Goal: Transaction & Acquisition: Purchase product/service

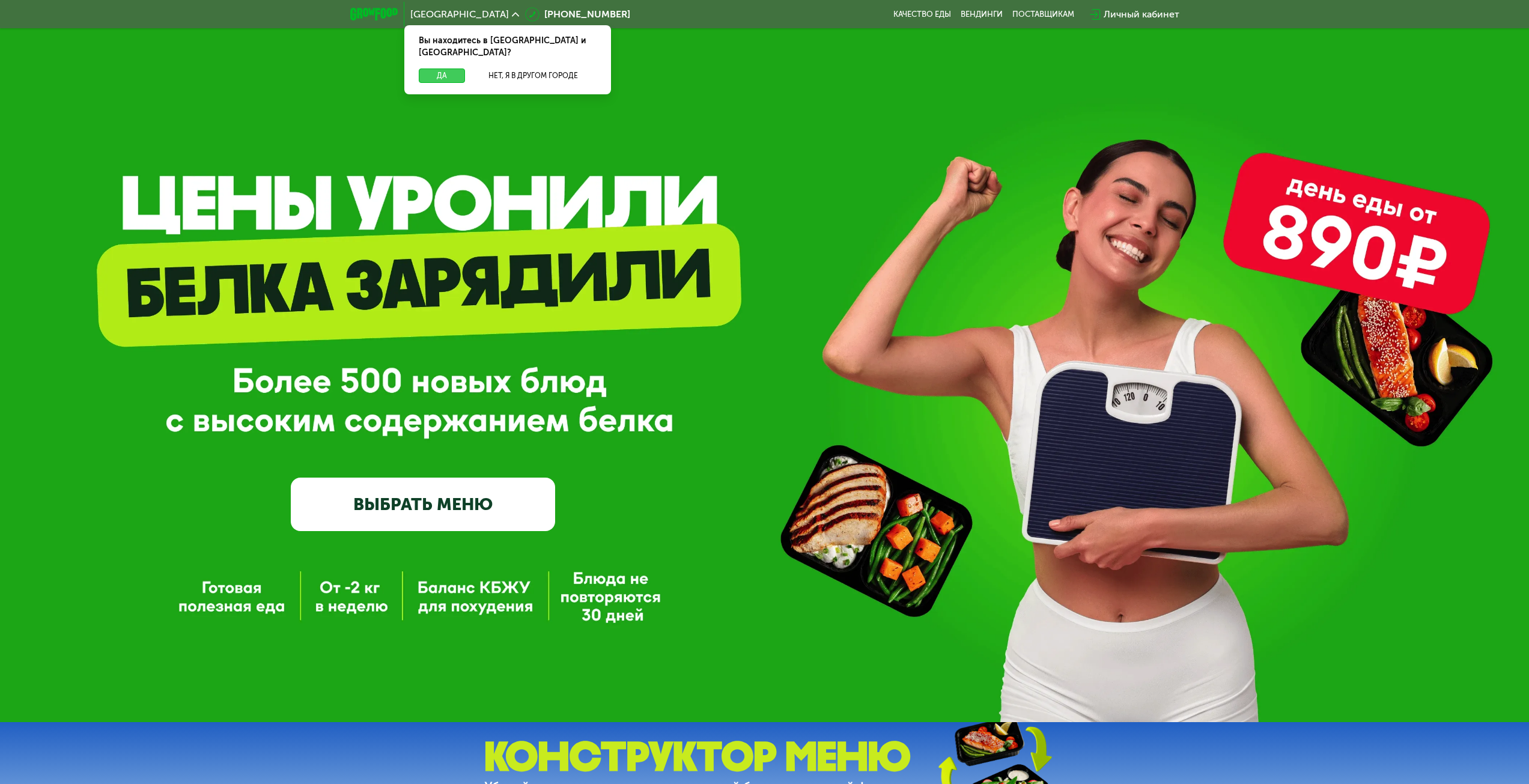
click at [442, 68] on button "Да" at bounding box center [442, 75] width 46 height 14
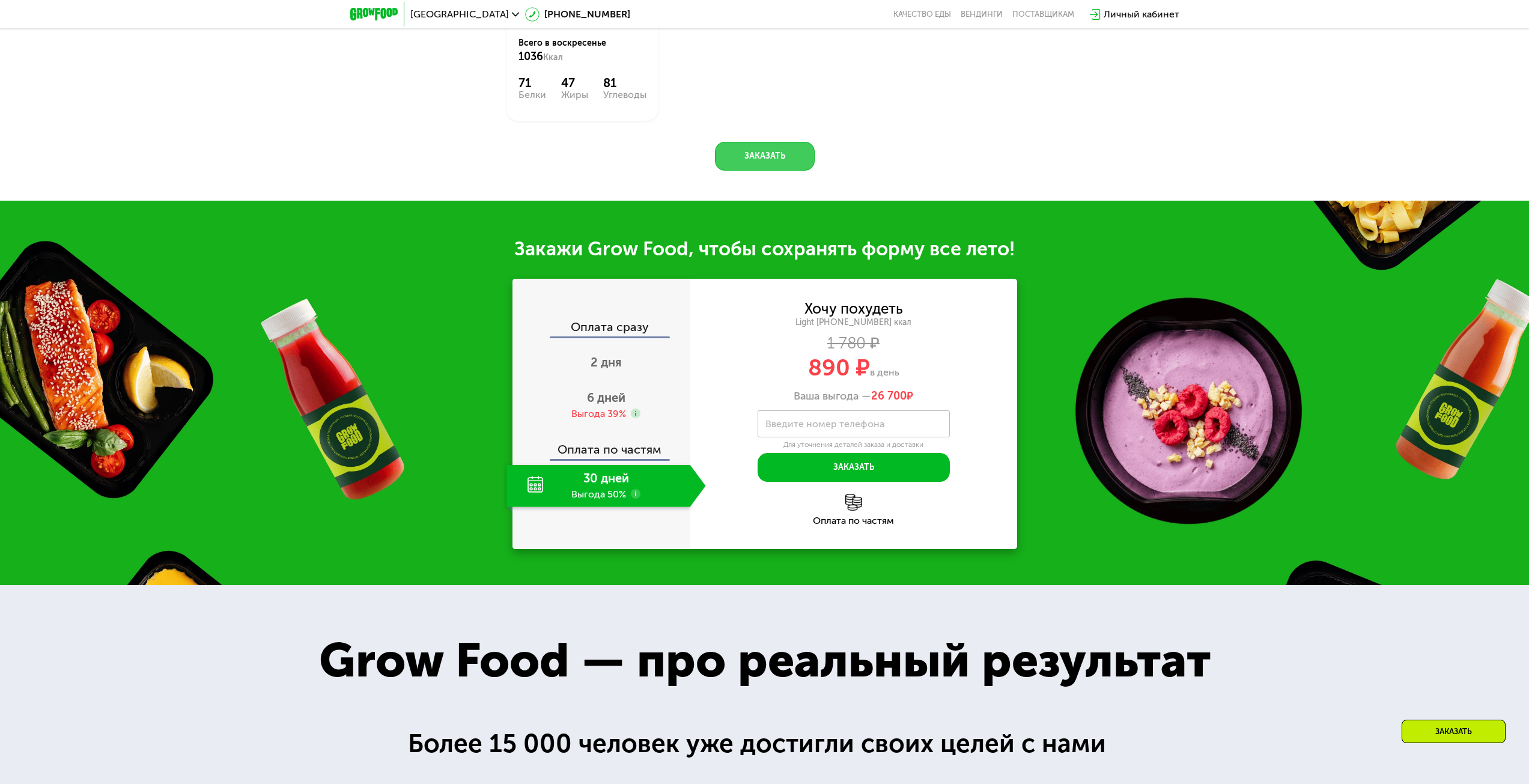
scroll to position [1161, 0]
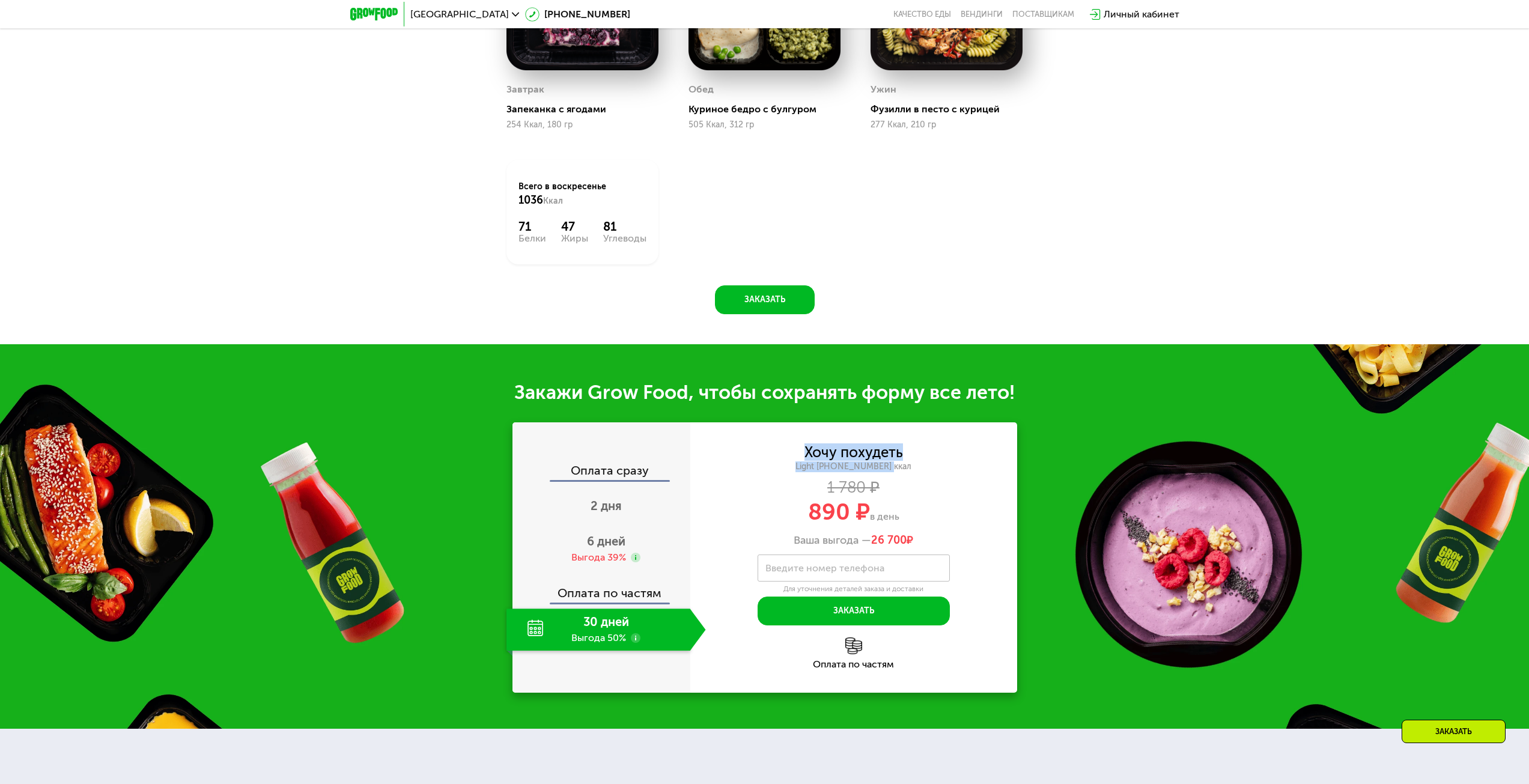
drag, startPoint x: 808, startPoint y: 462, endPoint x: 935, endPoint y: 481, distance: 128.4
click at [931, 479] on div "Хочу похудеть Light [PHONE_NUMBER] ккал 1 780 ₽ 890 ₽ в день Ваша выгода — 26 7…" at bounding box center [854, 496] width 327 height 101
click at [953, 494] on div "1 780 ₽" at bounding box center [854, 488] width 327 height 14
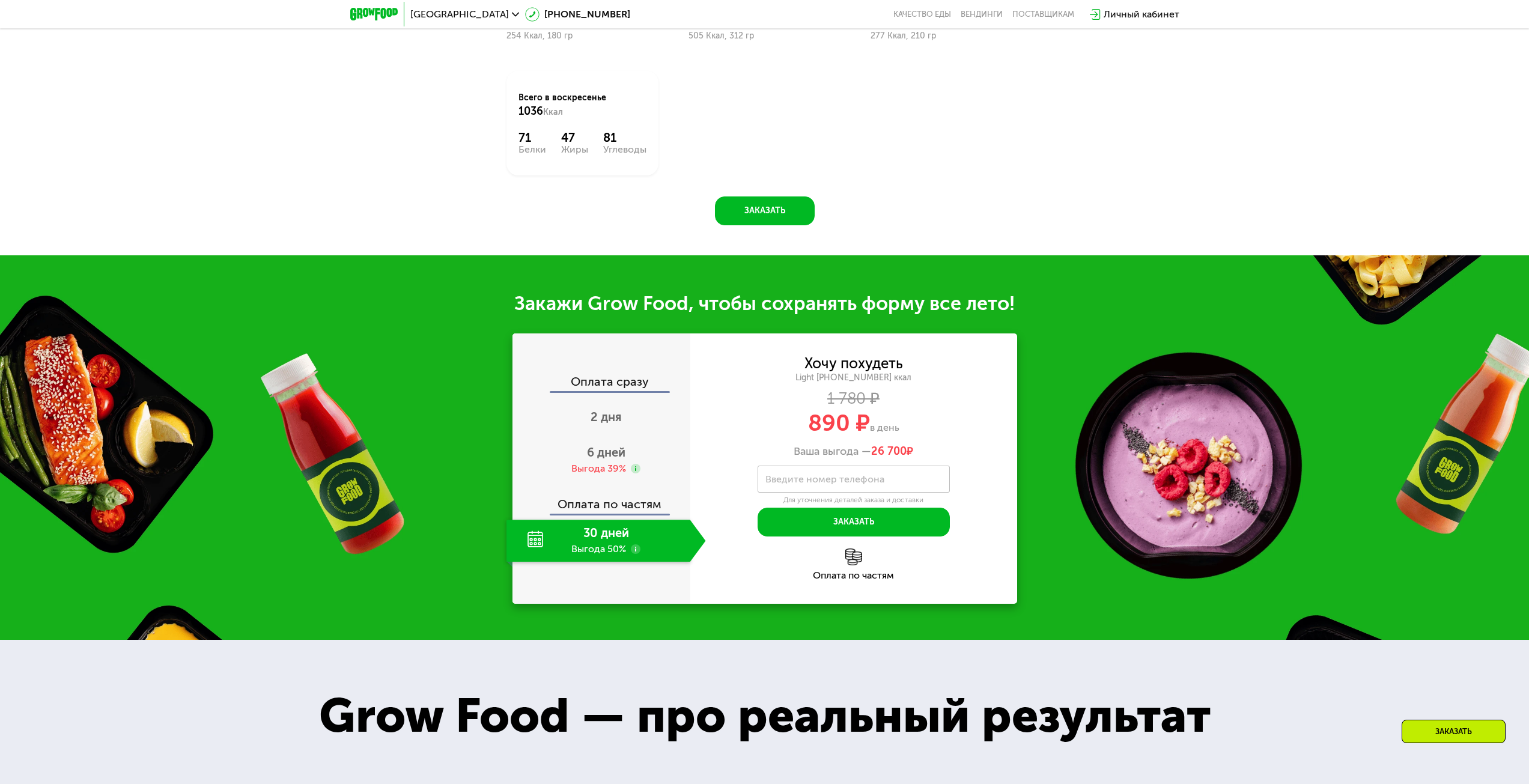
scroll to position [1282, 0]
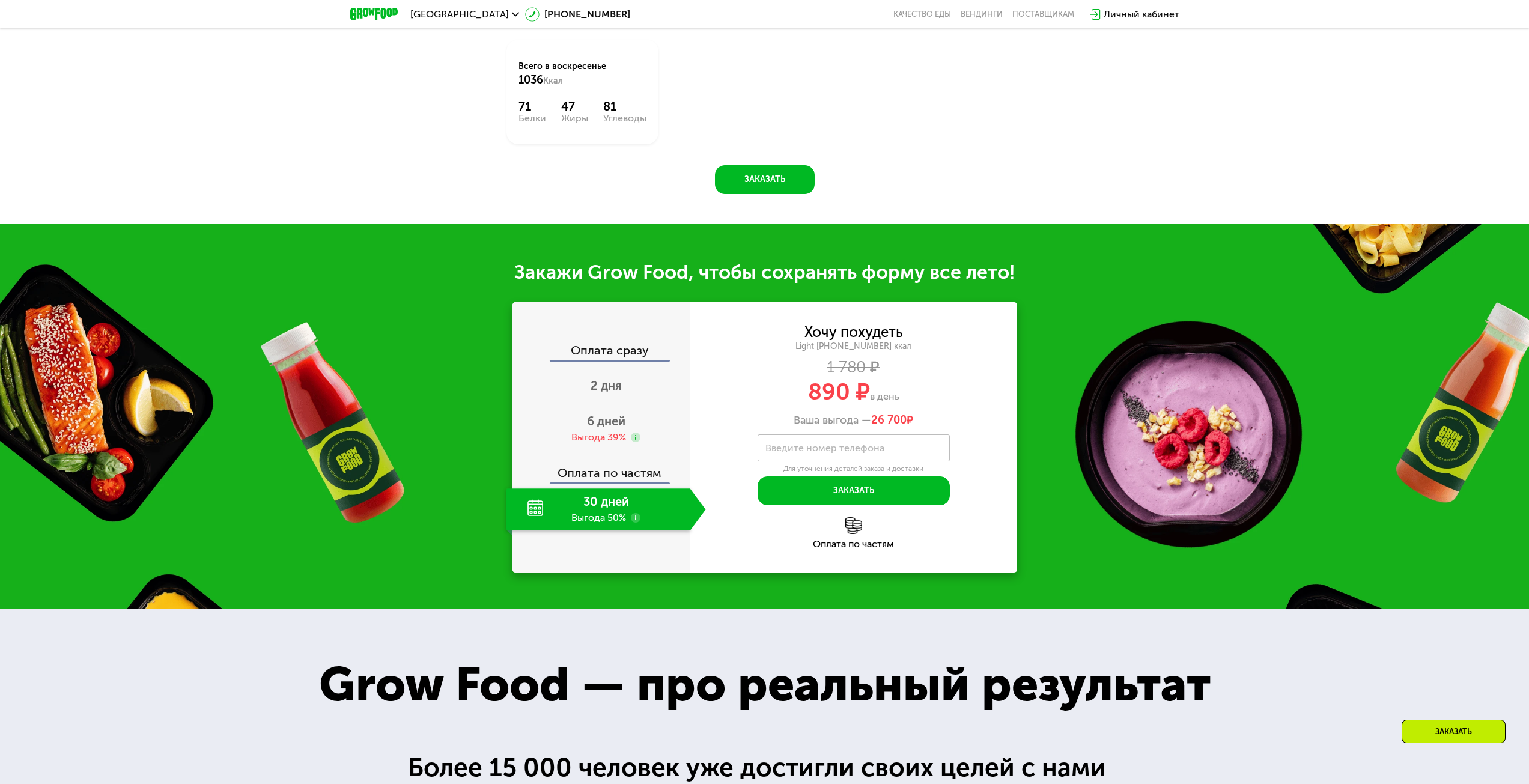
click at [597, 514] on div "30 дней Выгода 50%" at bounding box center [599, 509] width 184 height 42
click at [645, 522] on div "30 дней Выгода 50%" at bounding box center [599, 509] width 184 height 42
click at [635, 519] on use at bounding box center [636, 518] width 9 height 9
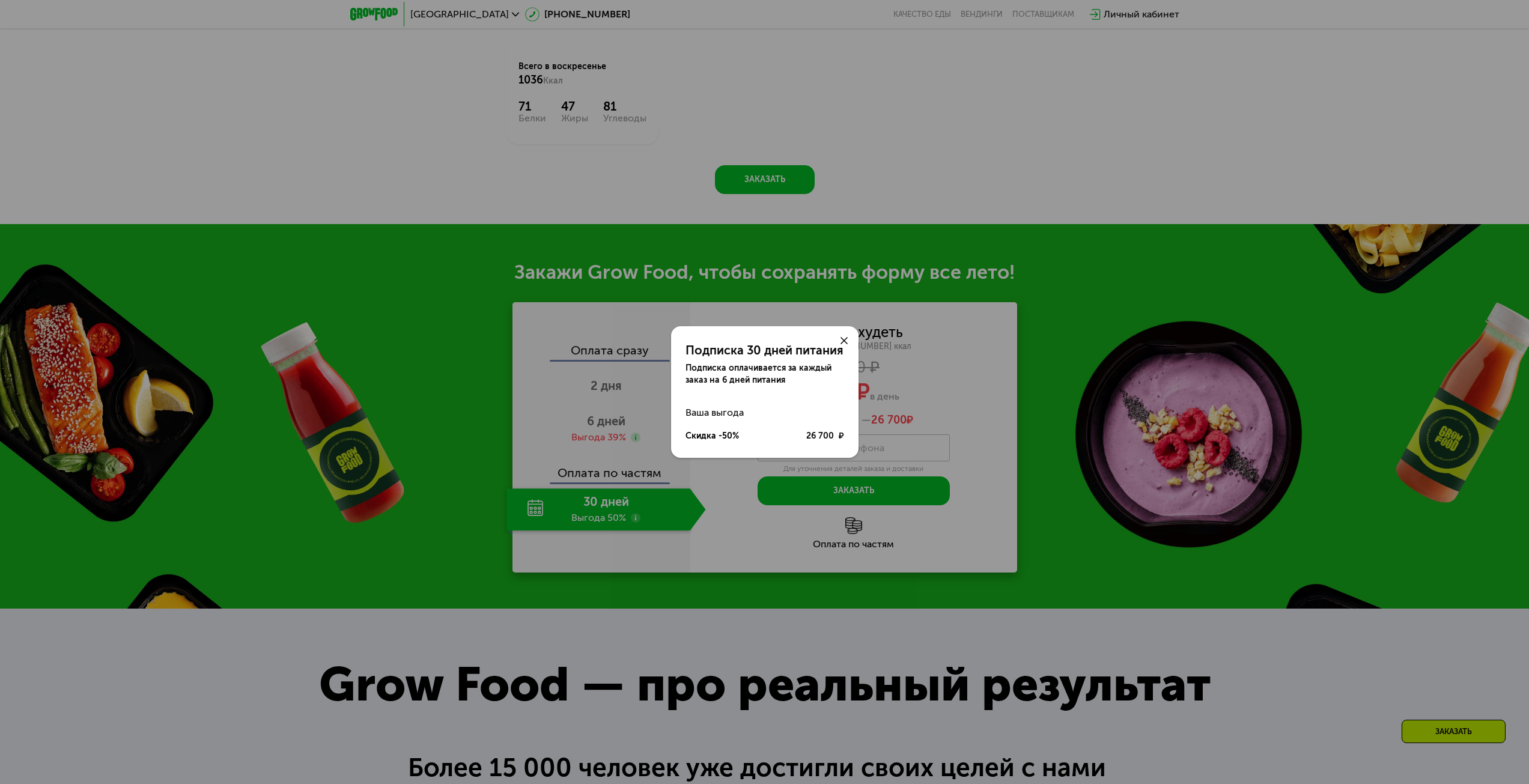
click at [844, 335] on div at bounding box center [844, 341] width 29 height 29
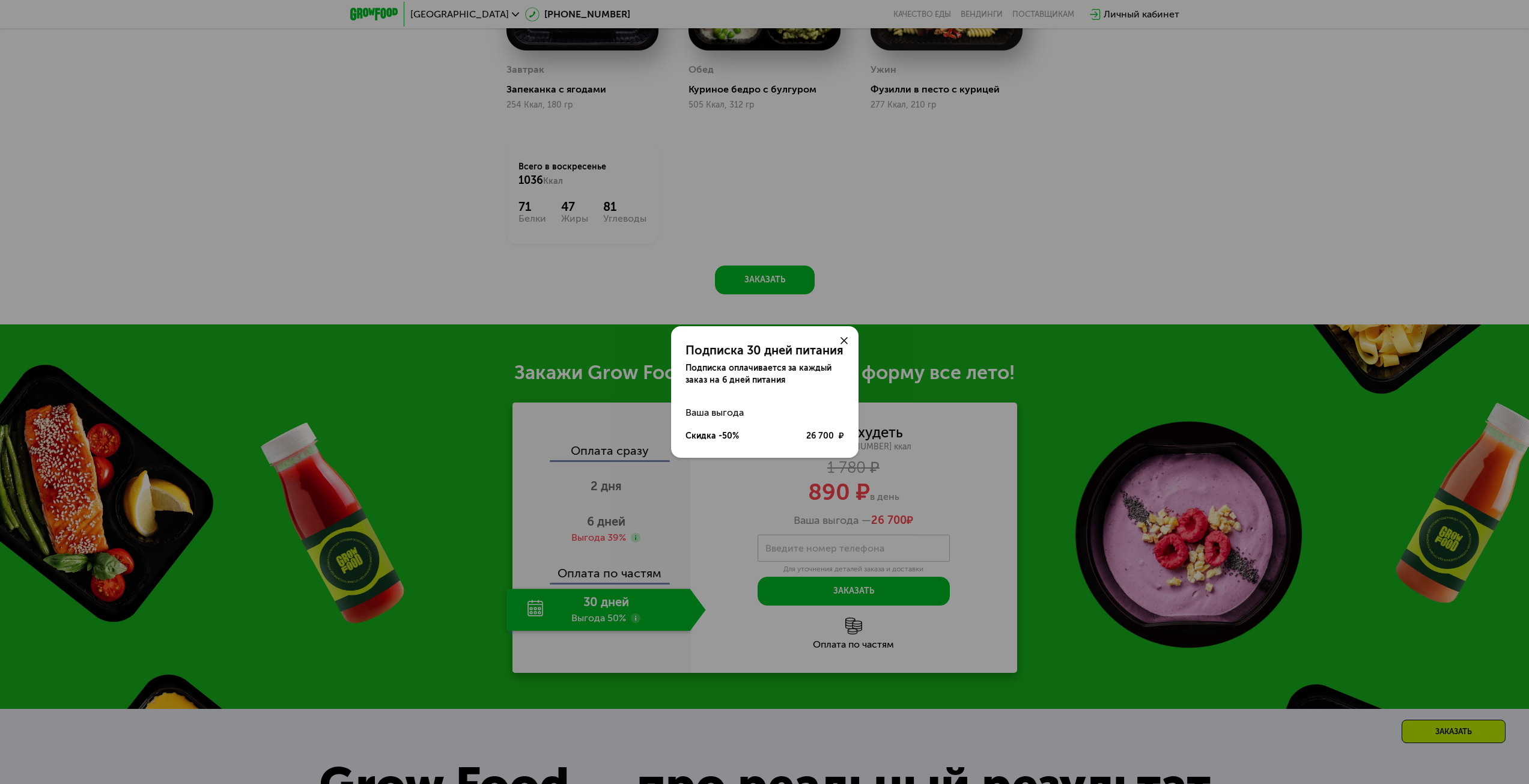
scroll to position [921, 0]
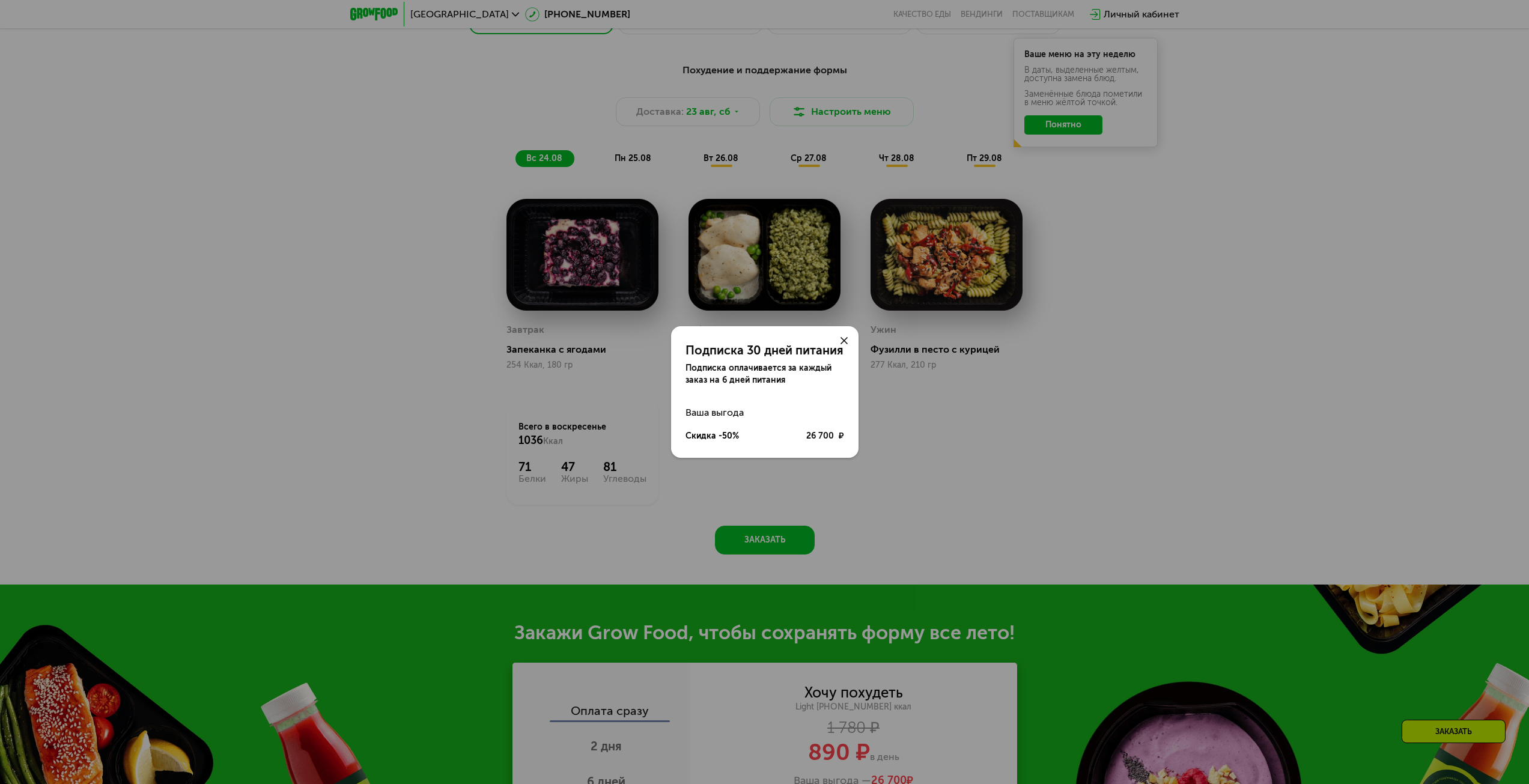
click at [844, 334] on div at bounding box center [844, 341] width 29 height 29
click at [846, 338] on use at bounding box center [844, 341] width 7 height 7
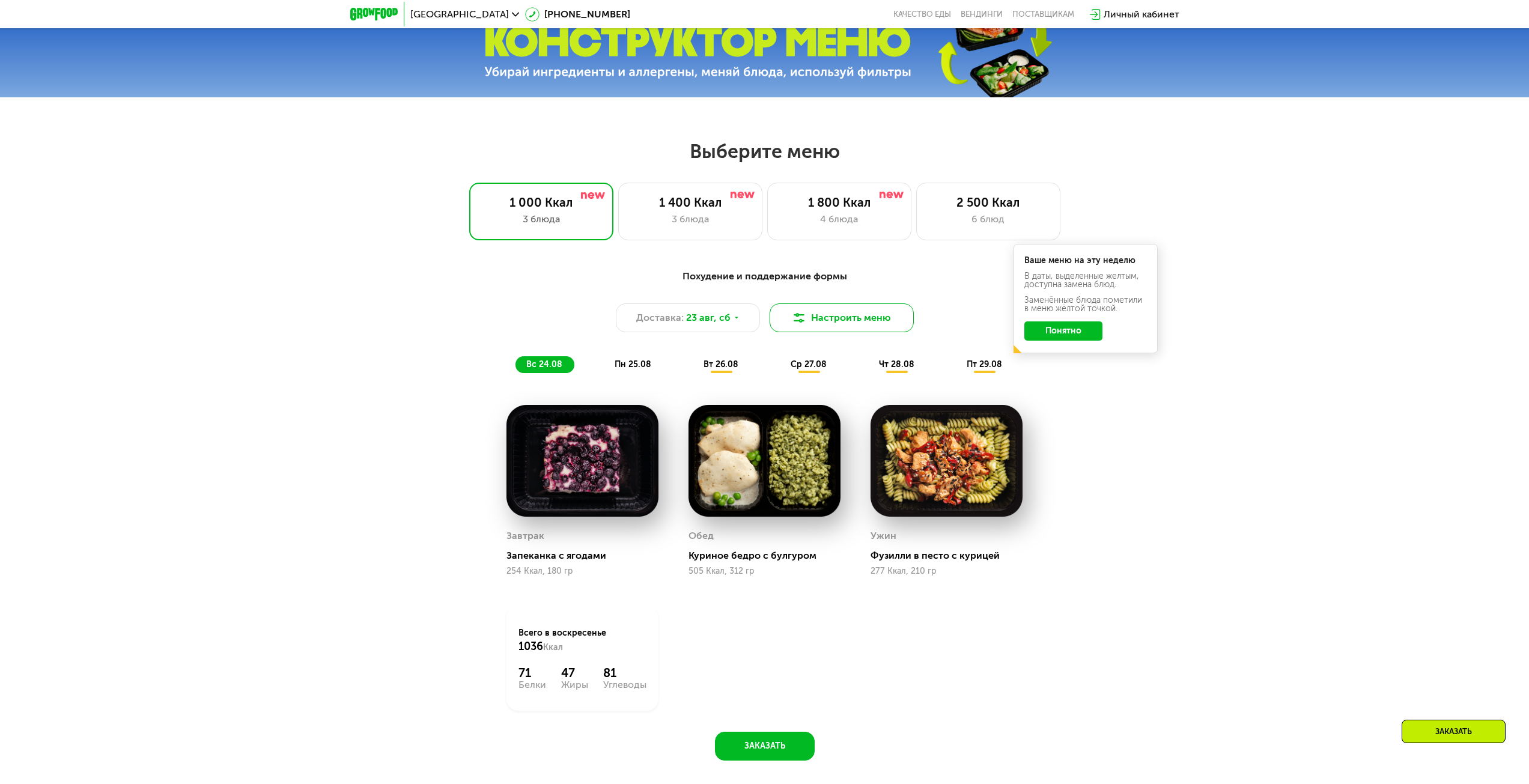
scroll to position [680, 0]
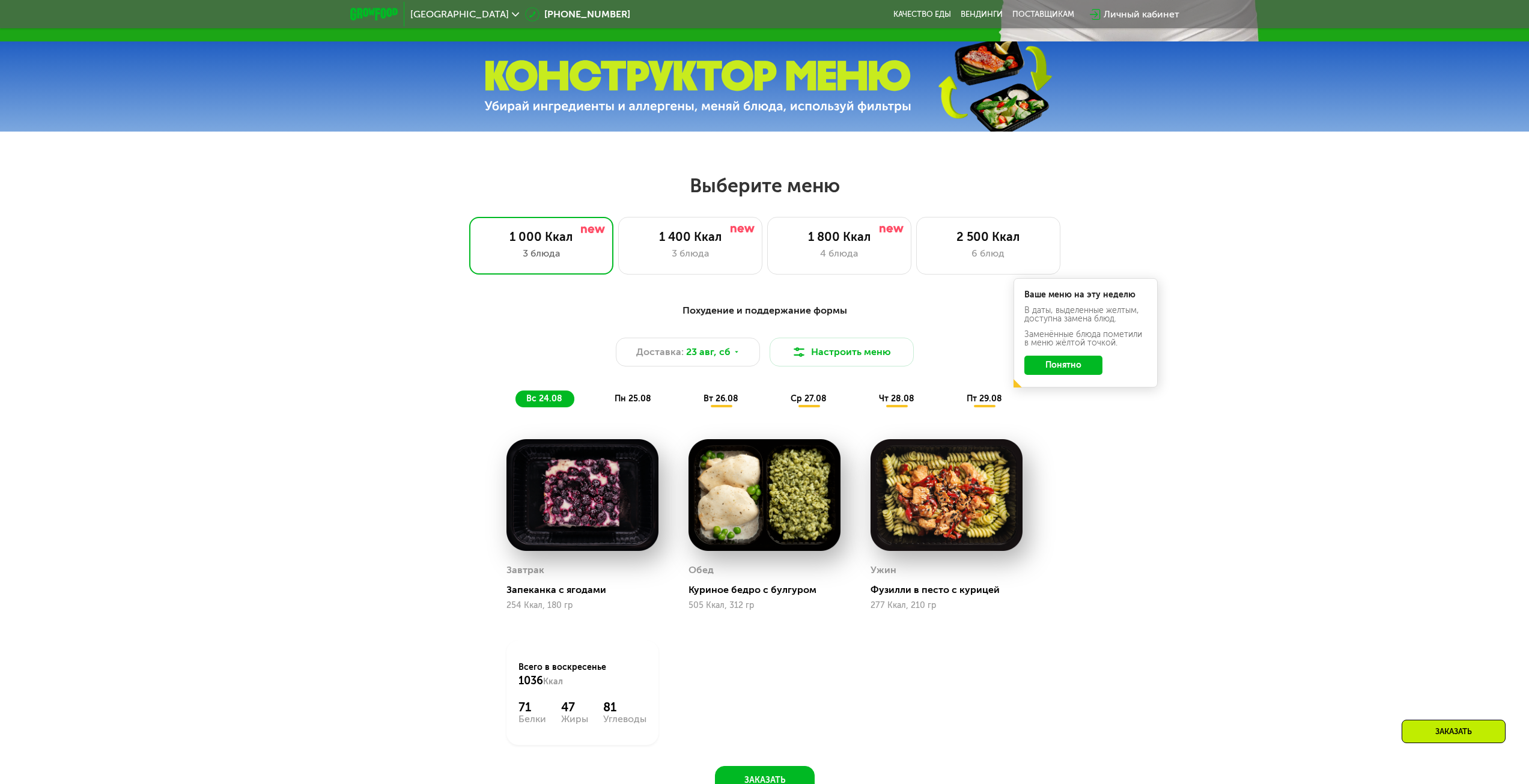
click at [1094, 362] on button "Понятно" at bounding box center [1063, 365] width 78 height 19
click at [969, 337] on div "Похудение и поддержание формы Доставка: [DATE] Настроить меню вс 24.08 пн 25.08…" at bounding box center [764, 355] width 712 height 104
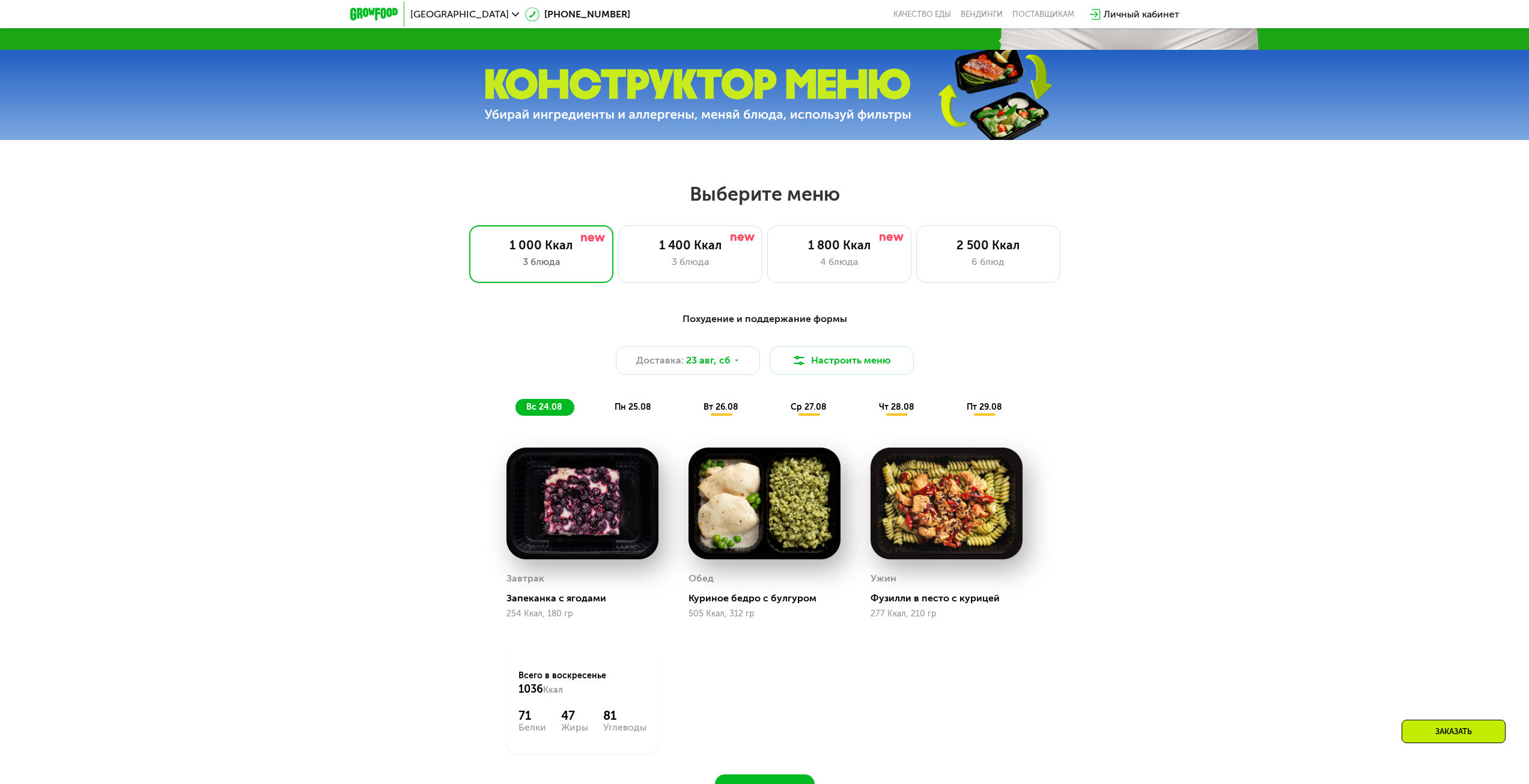
scroll to position [621, 0]
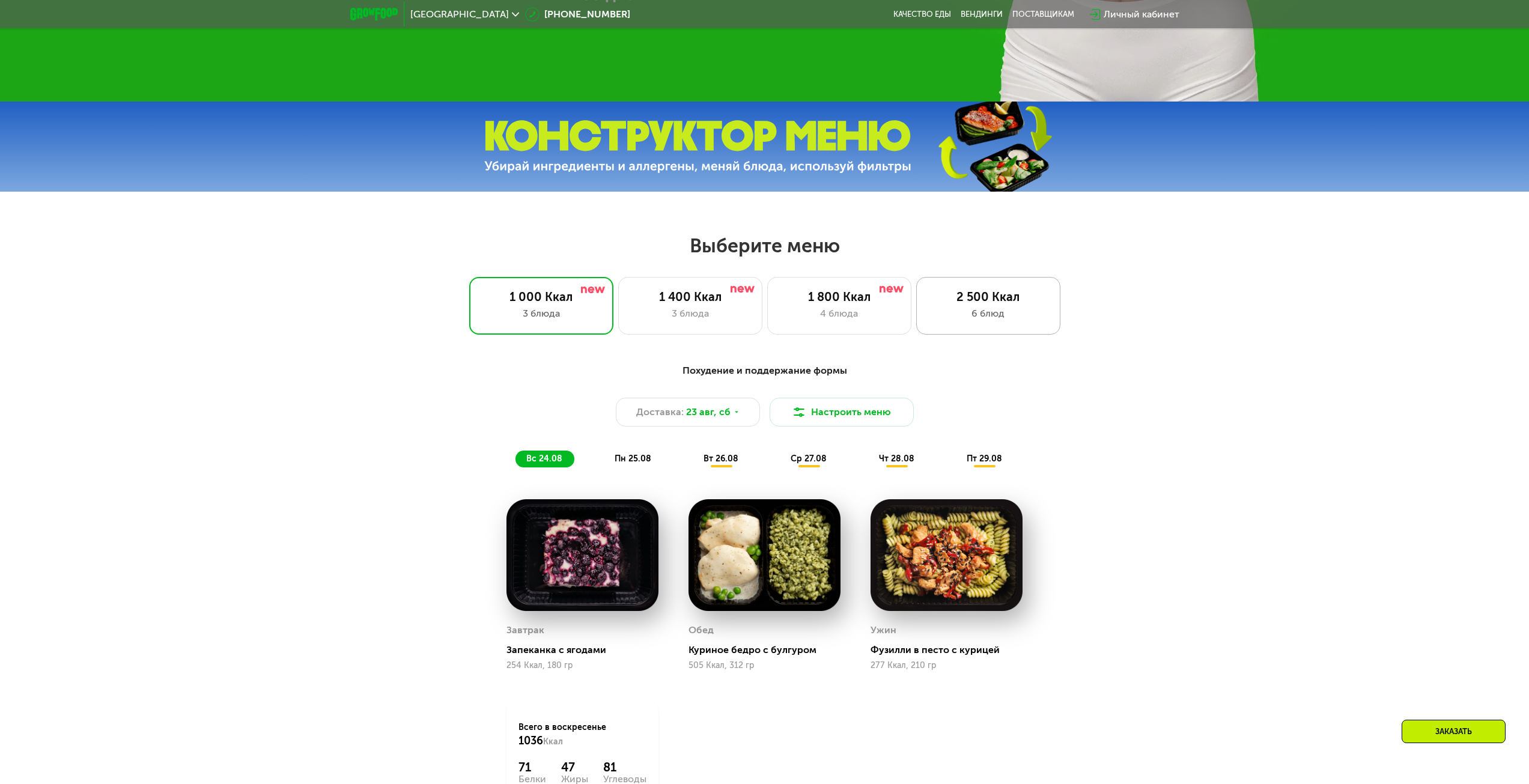
click at [993, 311] on div "6 блюд" at bounding box center [989, 313] width 119 height 14
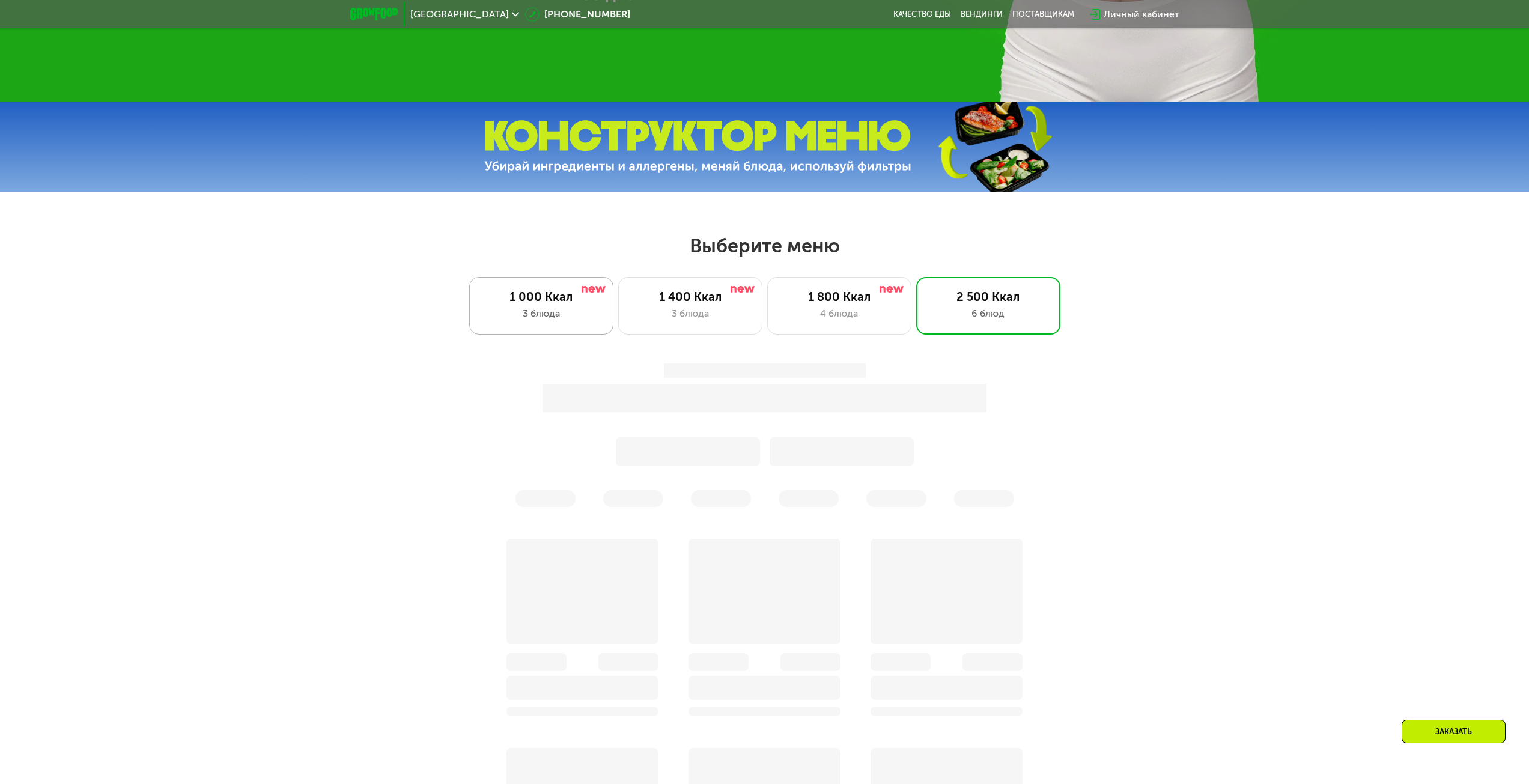
click at [576, 300] on div "1 000 Ккал" at bounding box center [542, 297] width 119 height 14
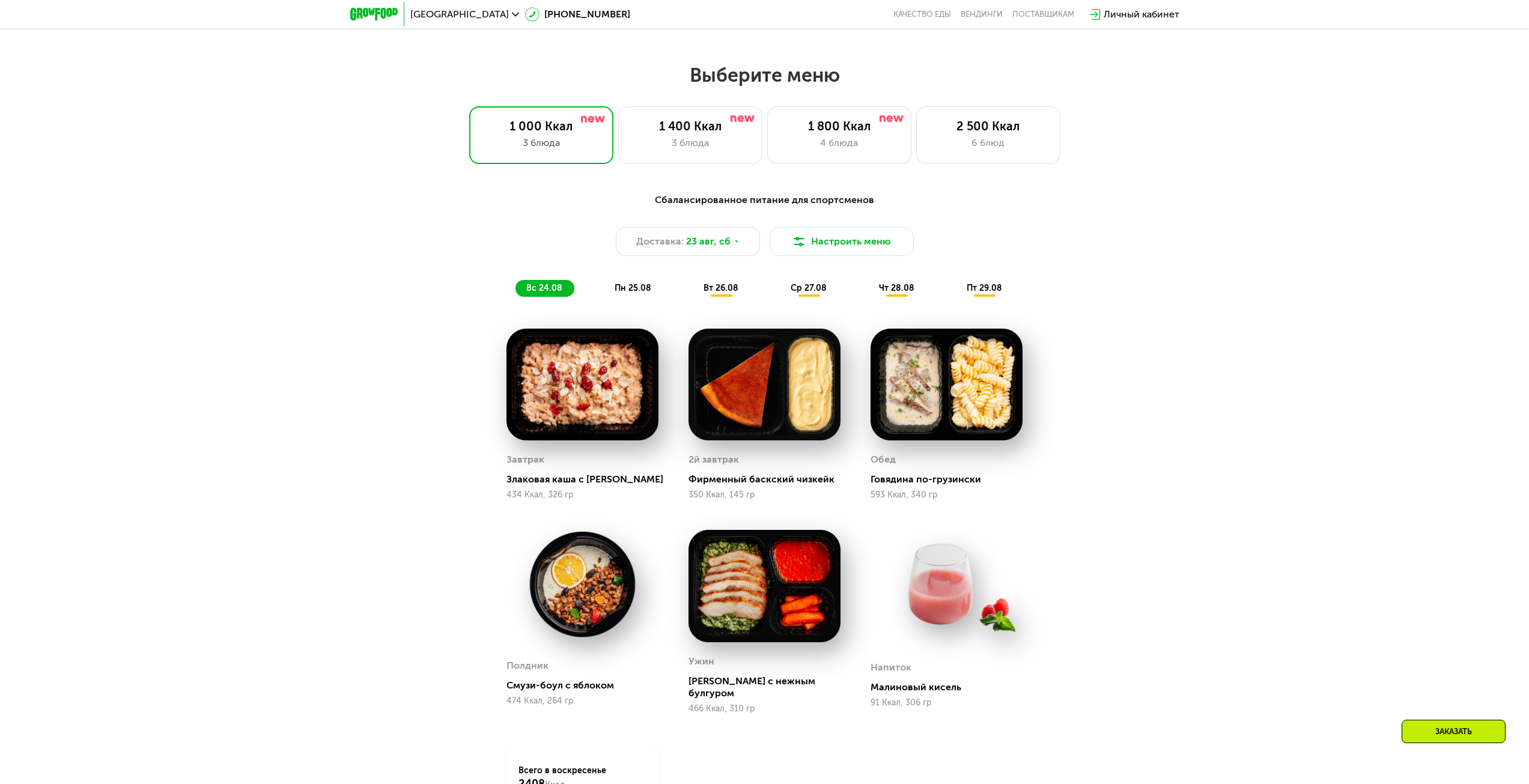
scroll to position [801, 0]
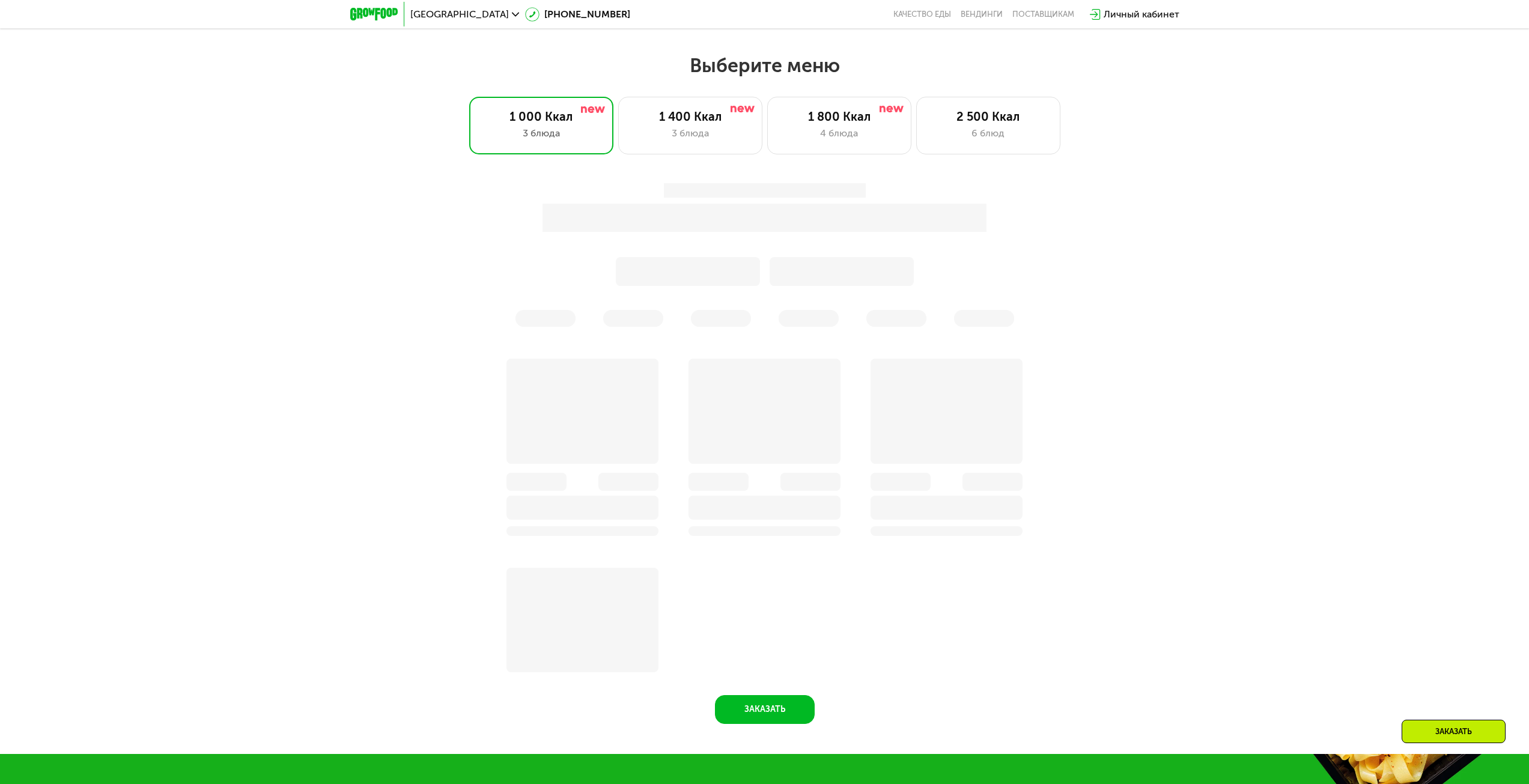
drag, startPoint x: 1102, startPoint y: 298, endPoint x: 903, endPoint y: 261, distance: 202.4
click at [1102, 297] on div at bounding box center [765, 255] width 726 height 158
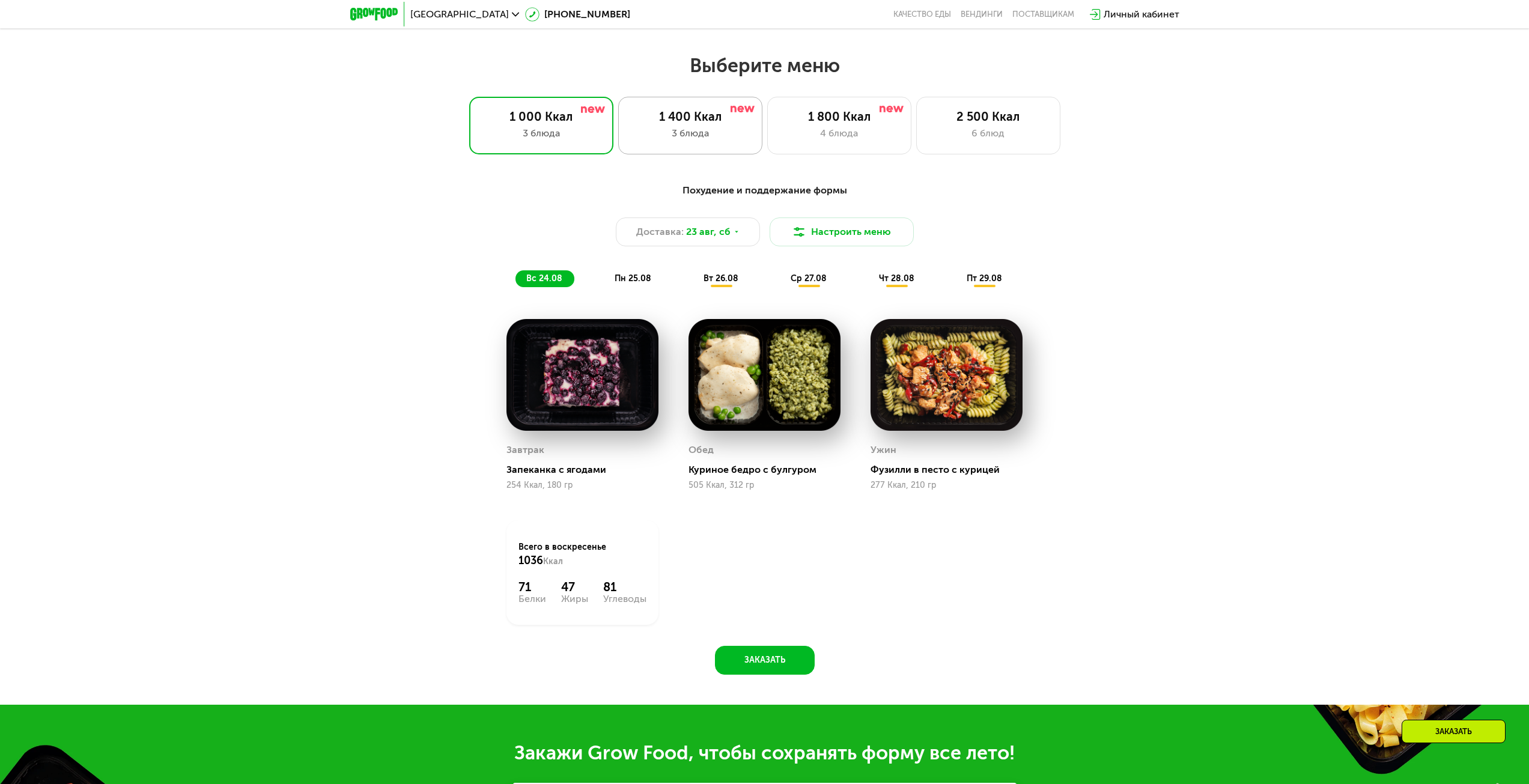
click at [681, 133] on div "3 блюда" at bounding box center [691, 133] width 119 height 14
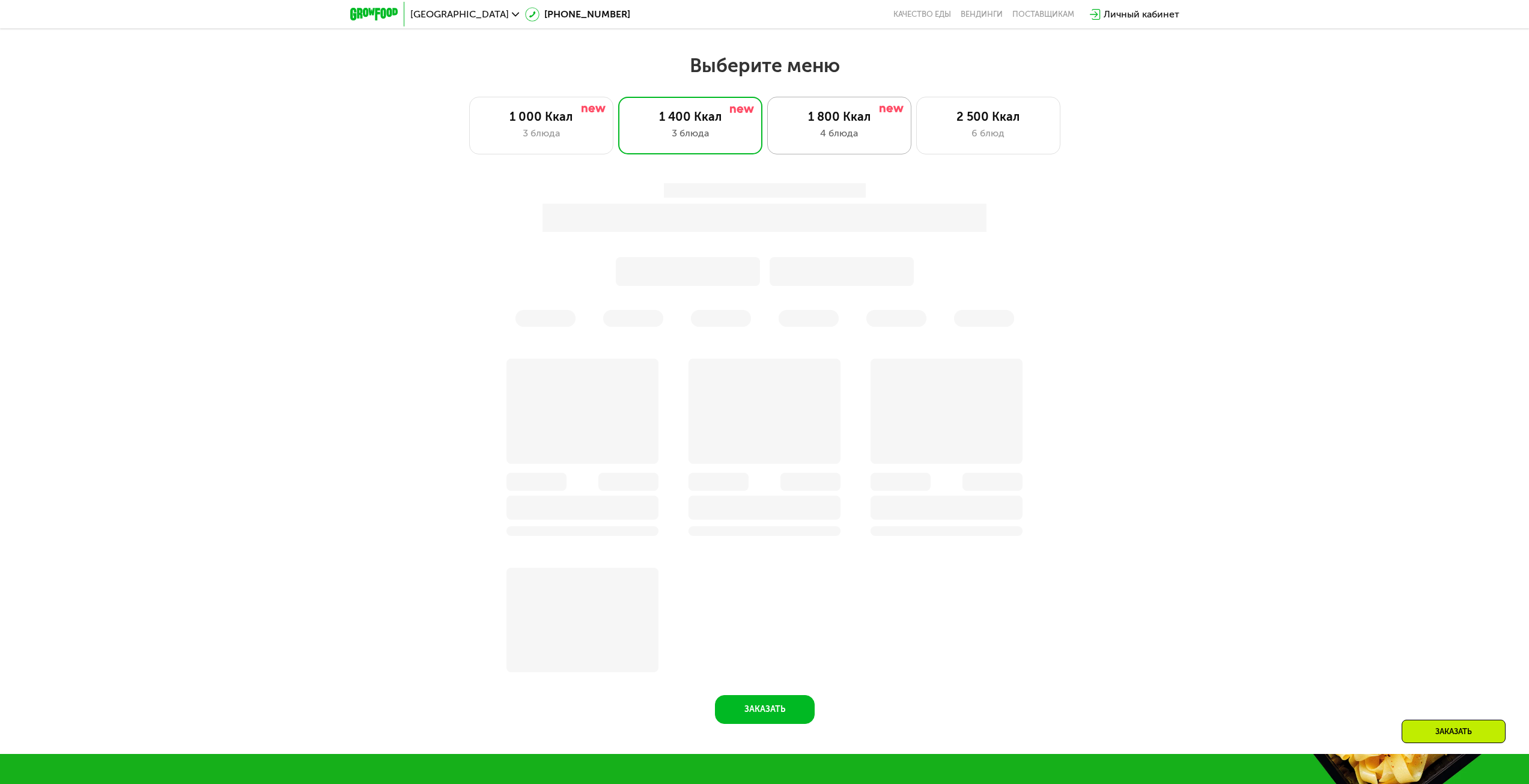
click at [846, 139] on div "4 блюда" at bounding box center [840, 133] width 119 height 14
click at [968, 134] on div "6 блюд" at bounding box center [989, 133] width 119 height 14
click at [527, 132] on div "3 блюда" at bounding box center [542, 133] width 119 height 14
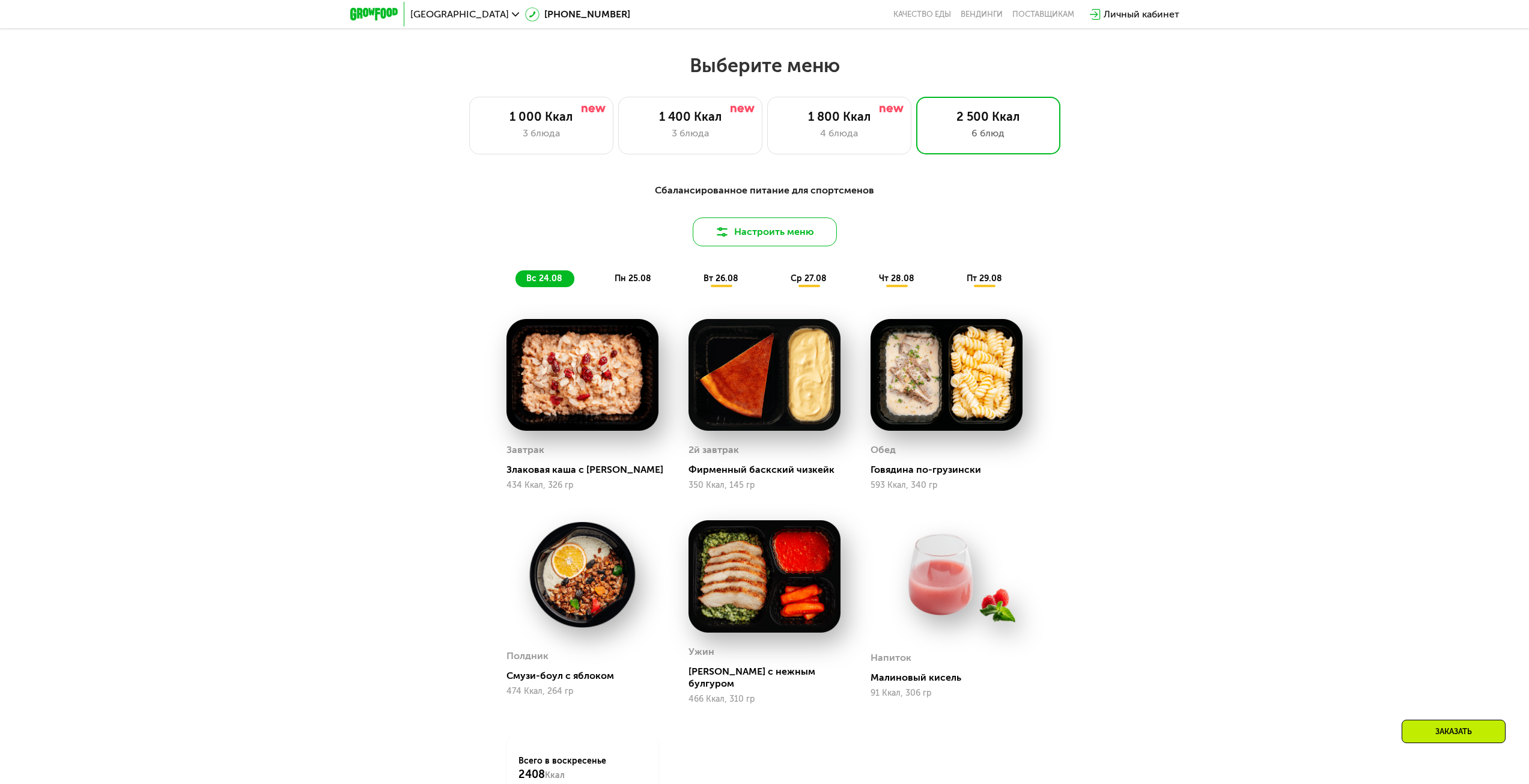
click at [775, 236] on button "Настроить меню" at bounding box center [764, 232] width 144 height 29
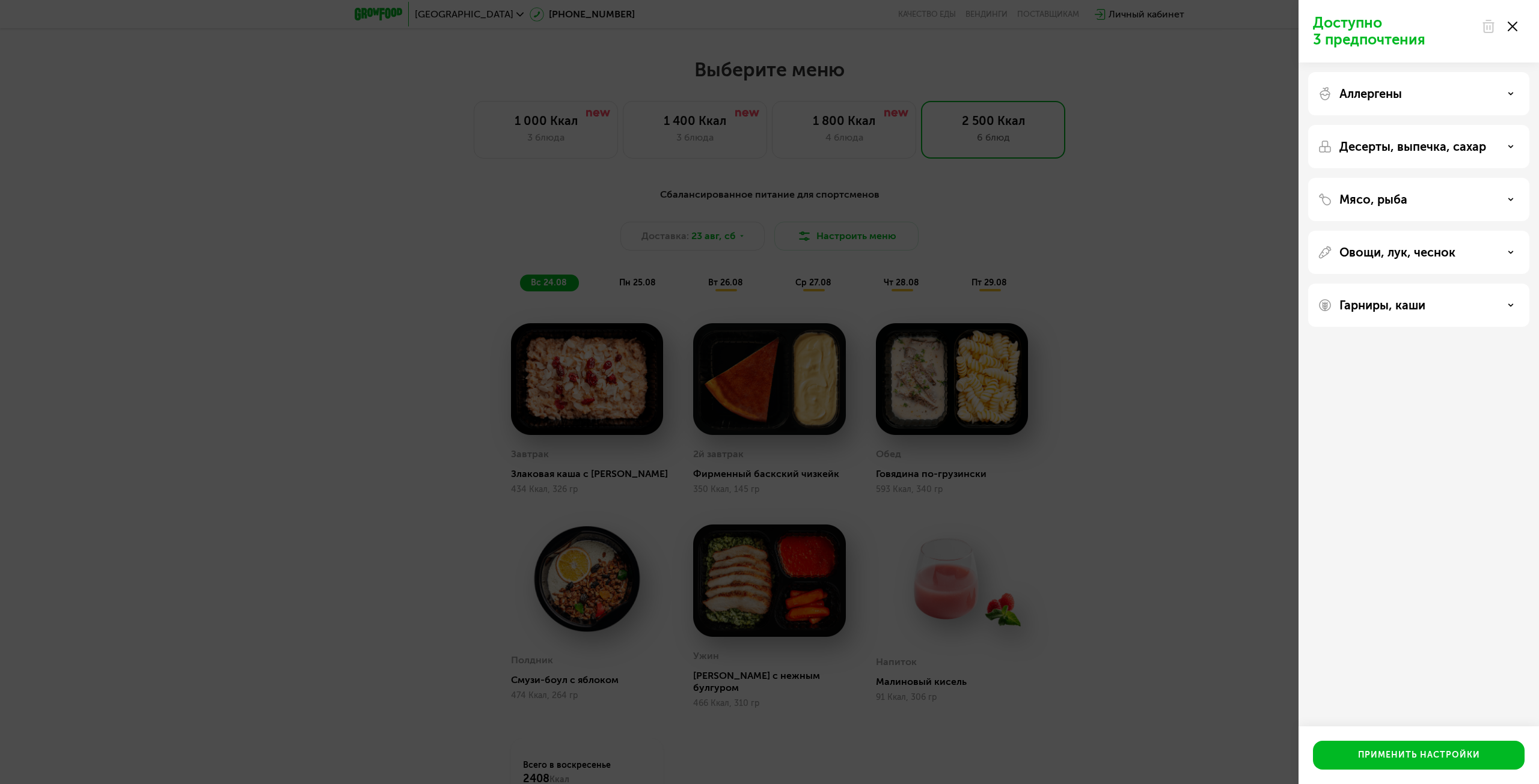
click at [1028, 256] on div "Доступно 3 предпочтения Аллергены Десерты, выпечка, сахар Мясо, рыба Овощи, лук…" at bounding box center [770, 392] width 1539 height 784
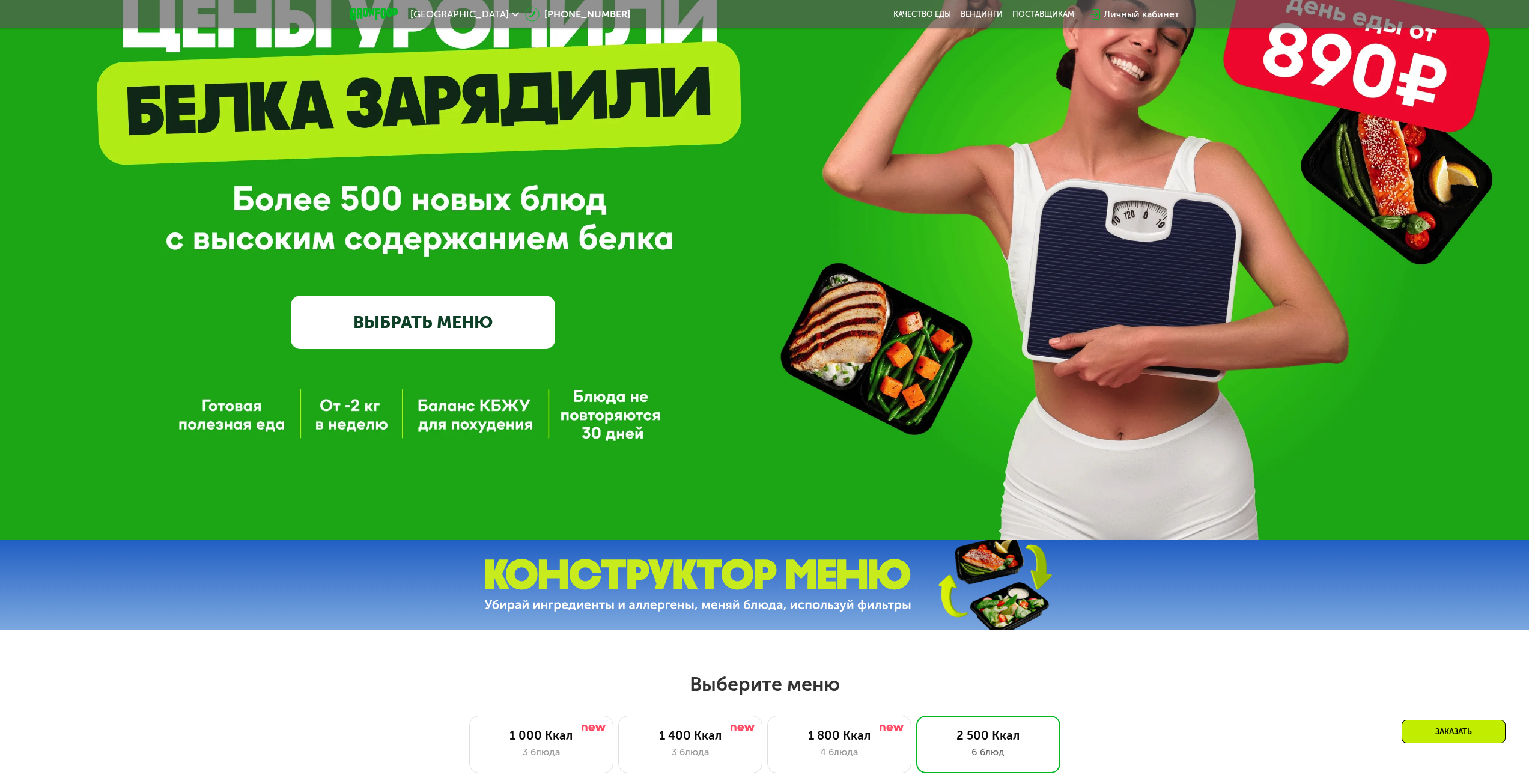
scroll to position [140, 0]
